Goal: Task Accomplishment & Management: Manage account settings

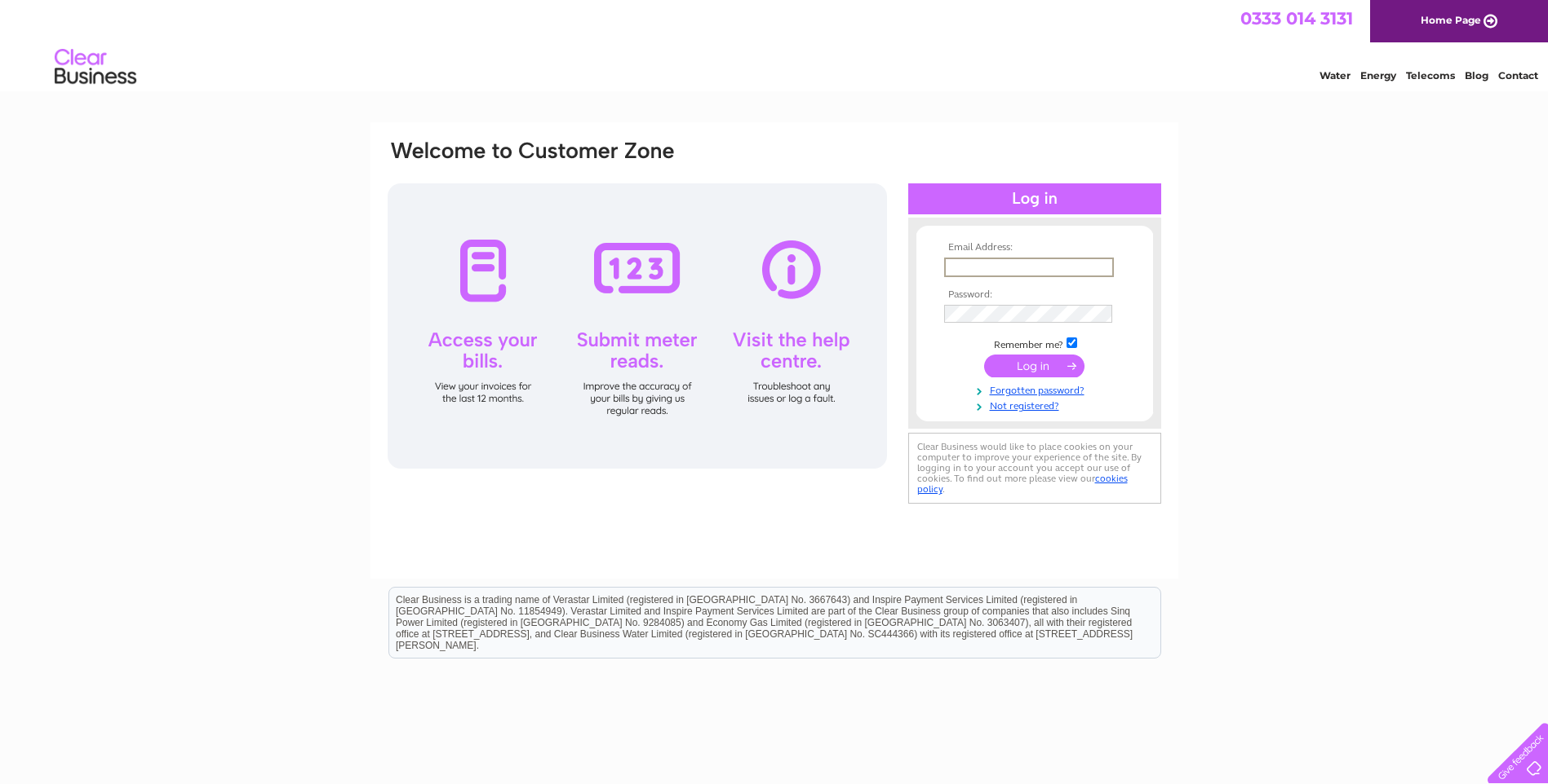
click at [959, 269] on input "text" at bounding box center [1029, 267] width 170 height 20
type input "[PERSON_NAME][EMAIL_ADDRESS][DOMAIN_NAME]"
click at [1034, 342] on td "Remember me?" at bounding box center [1035, 343] width 189 height 17
click at [1022, 363] on input "submit" at bounding box center [1034, 364] width 101 height 23
click at [1021, 368] on input "submit" at bounding box center [1034, 366] width 101 height 23
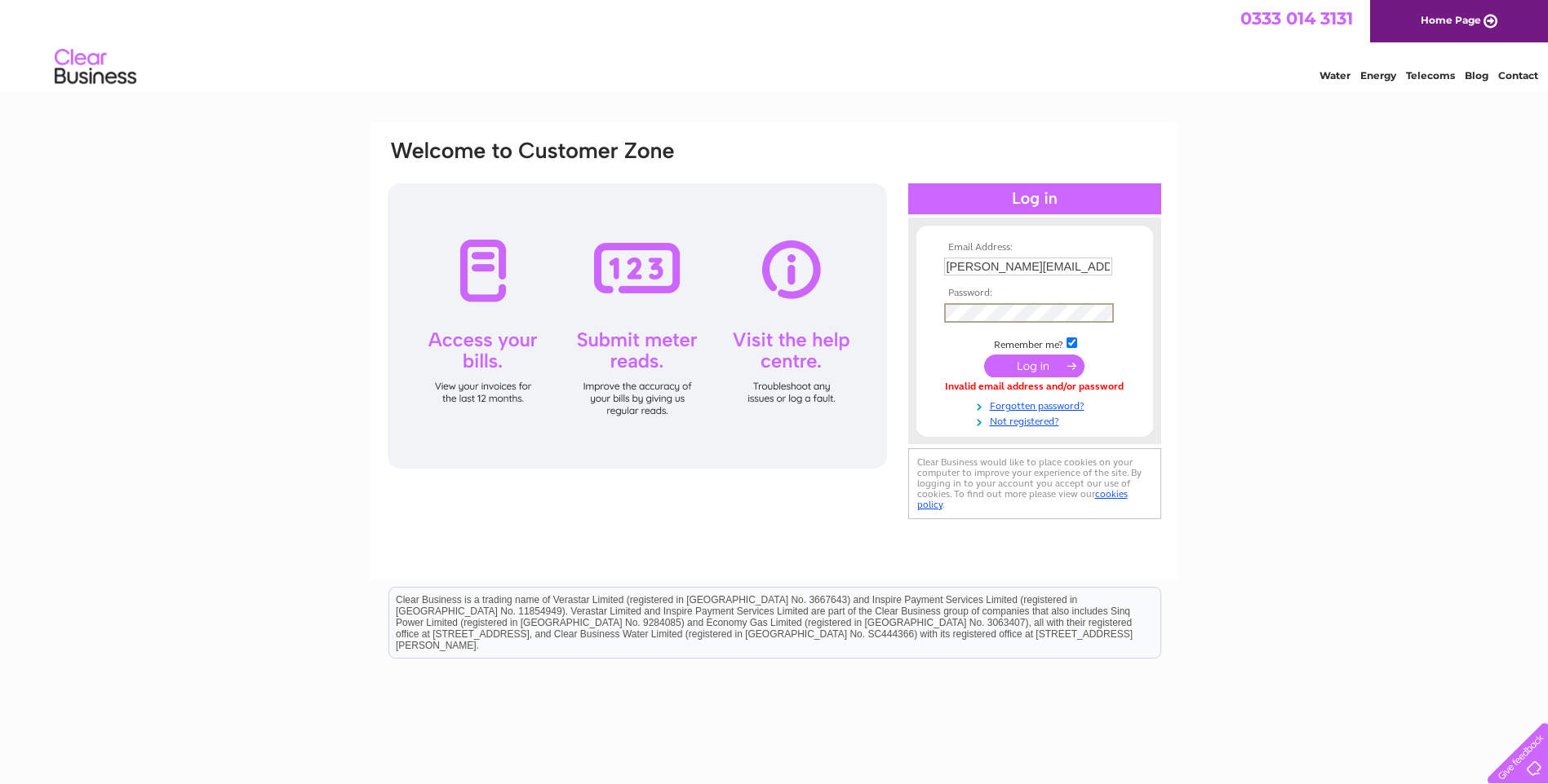
click at [1036, 365] on input "submit" at bounding box center [1034, 366] width 101 height 23
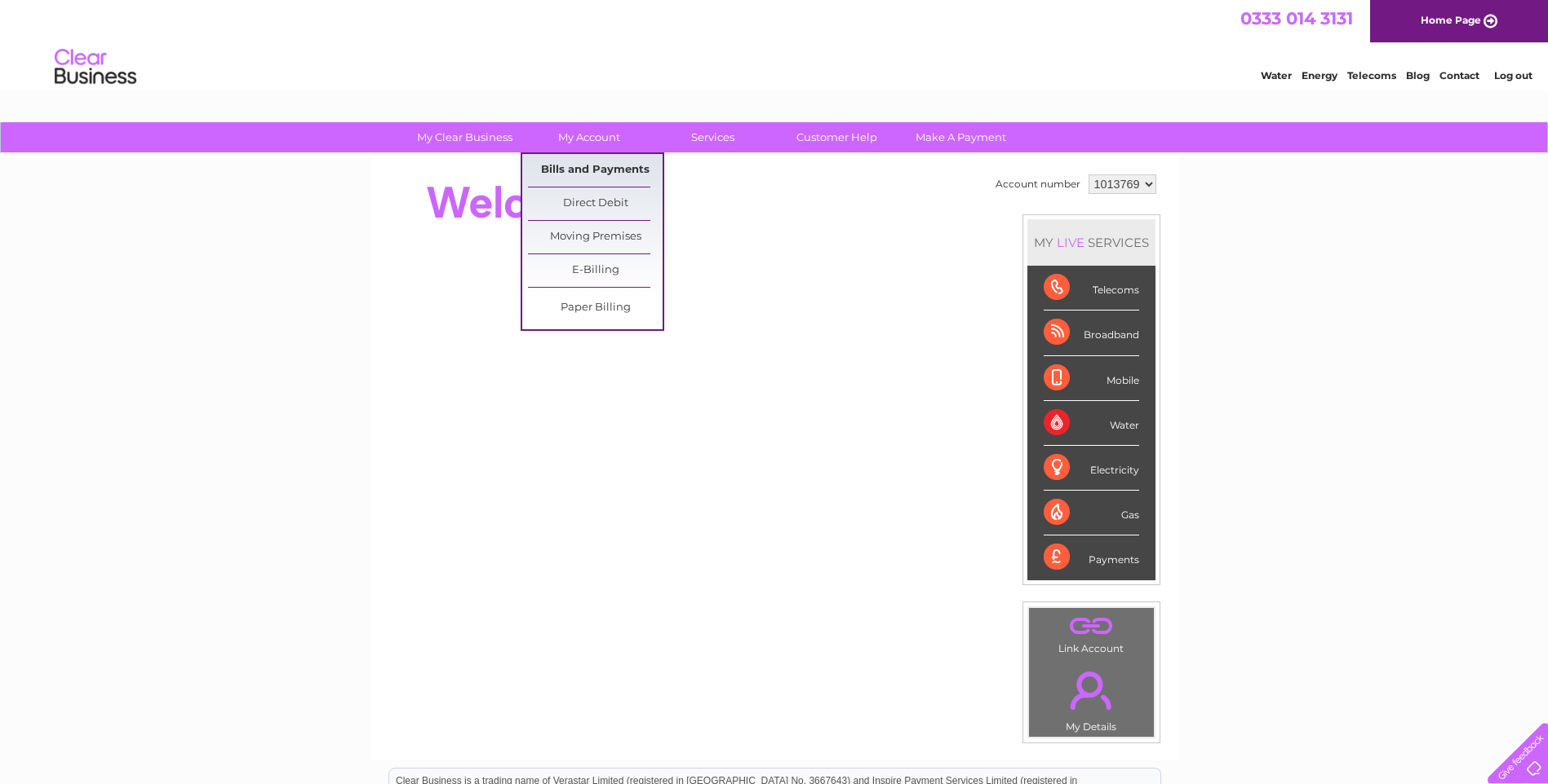
click at [593, 170] on link "Bills and Payments" at bounding box center [595, 170] width 134 height 33
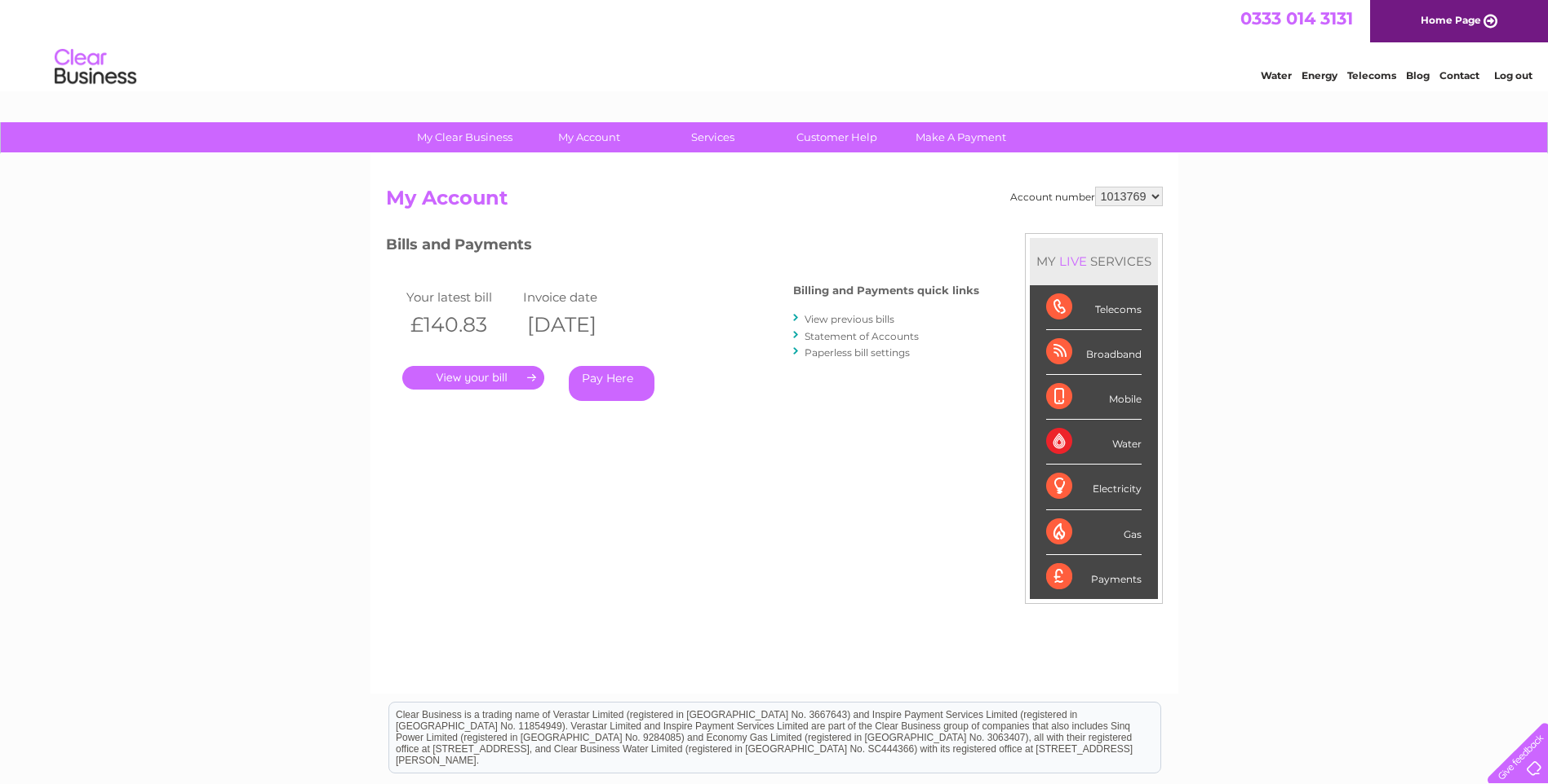
click at [475, 376] on link "." at bounding box center [474, 378] width 142 height 24
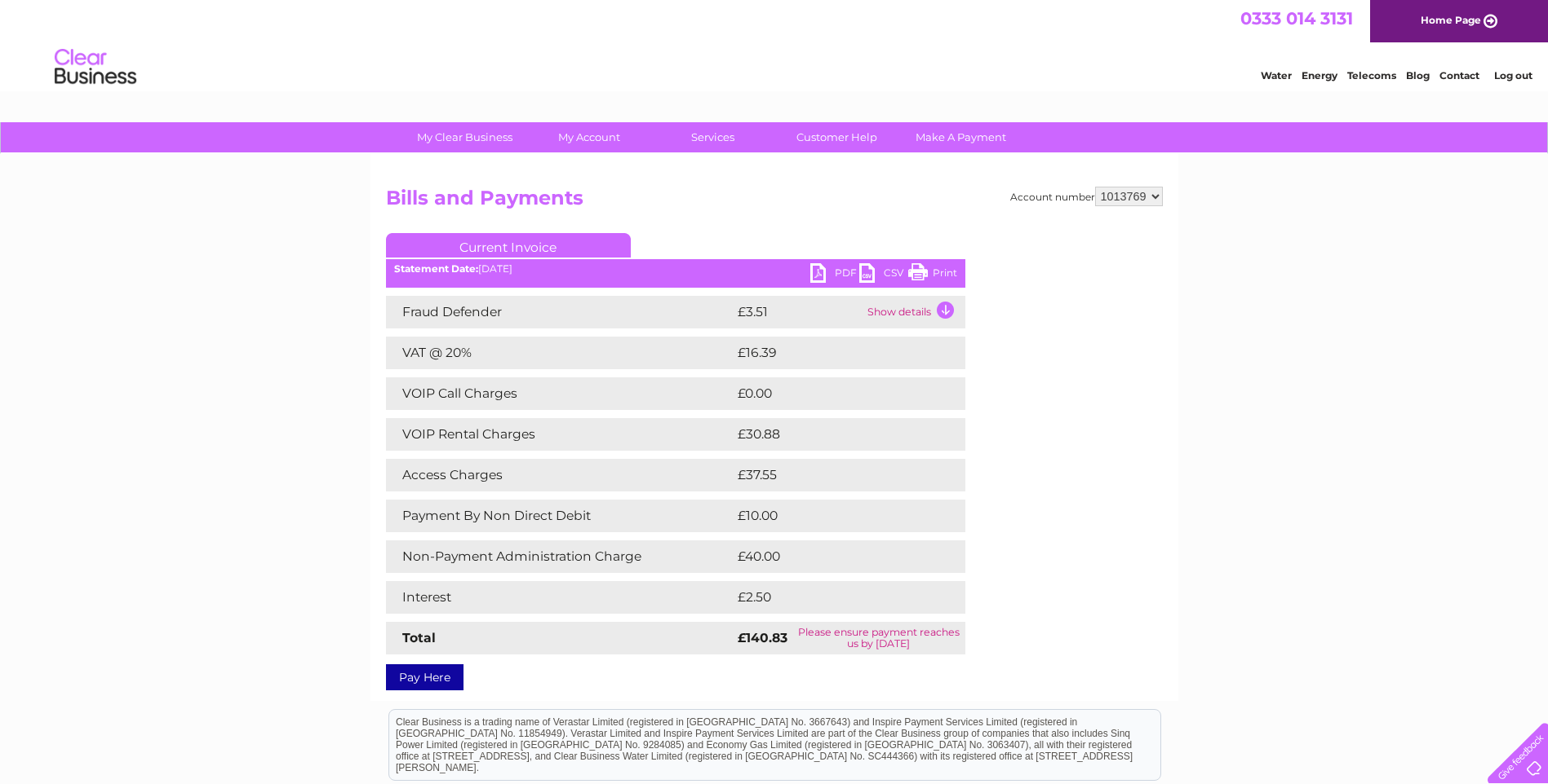
drag, startPoint x: 944, startPoint y: 272, endPoint x: 114, endPoint y: 689, distance: 928.9
click at [944, 272] on link "Print" at bounding box center [932, 275] width 49 height 24
